Goal: Navigation & Orientation: Understand site structure

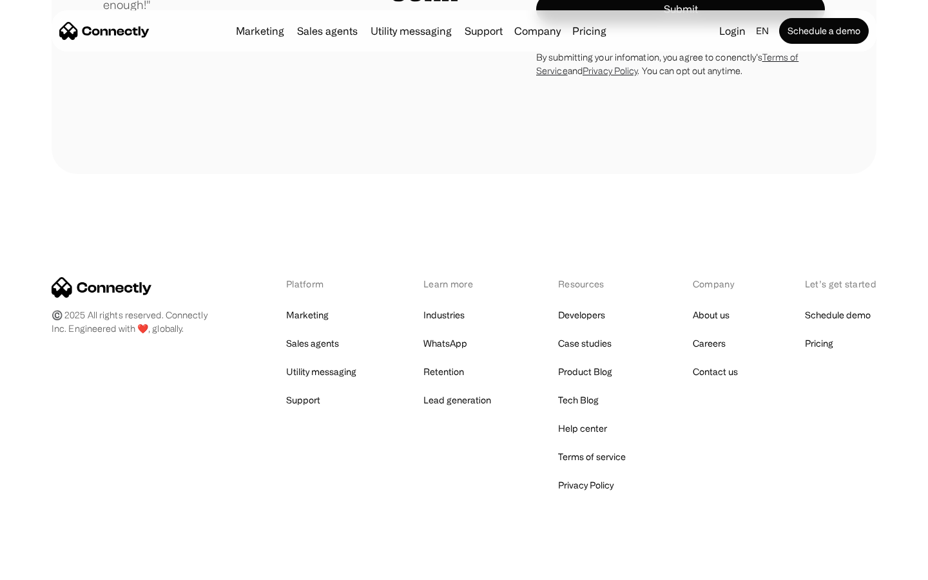
scroll to position [3589, 0]
